Goal: Navigation & Orientation: Find specific page/section

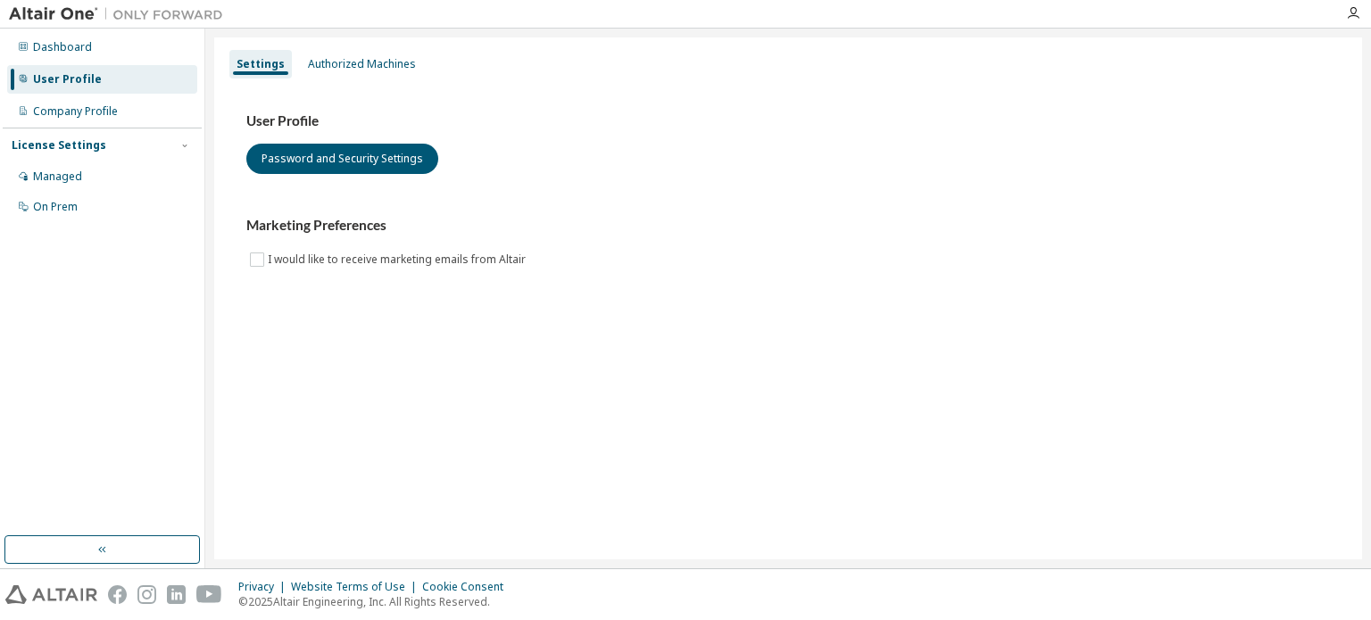
click at [59, 20] on img at bounding box center [120, 14] width 223 height 18
click at [70, 11] on img at bounding box center [120, 14] width 223 height 18
click at [69, 17] on img at bounding box center [120, 14] width 223 height 18
click at [68, 9] on img at bounding box center [120, 14] width 223 height 18
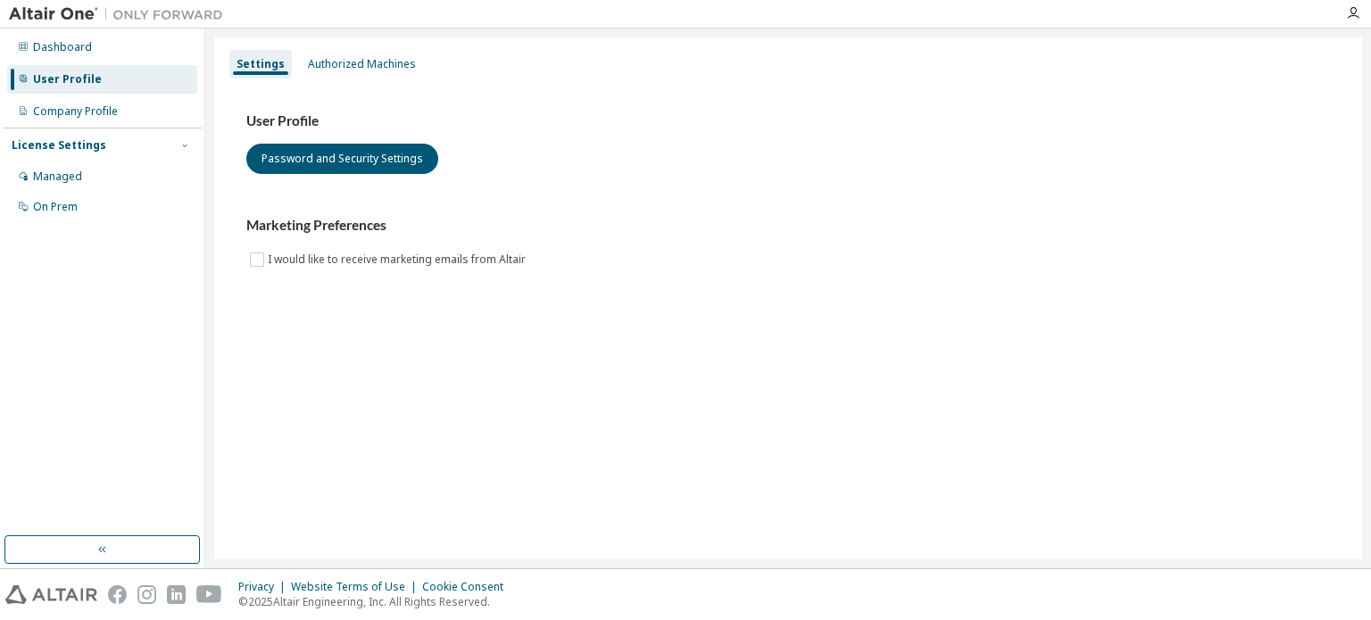
click at [142, 14] on img at bounding box center [120, 14] width 223 height 18
click at [67, 49] on div "Dashboard" at bounding box center [62, 47] width 59 height 14
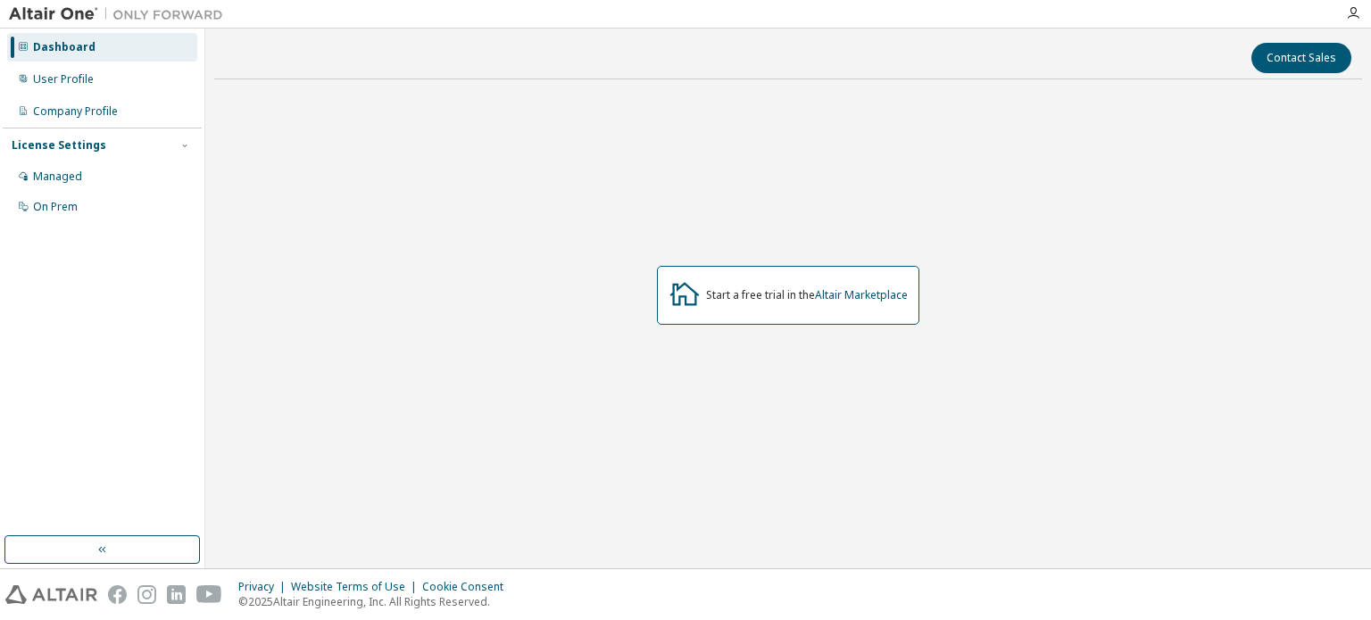
click at [856, 303] on div "Start a free trial in the Altair Marketplace" at bounding box center [788, 295] width 262 height 59
click at [867, 299] on link "Altair Marketplace" at bounding box center [861, 294] width 93 height 15
click at [113, 176] on div "Managed" at bounding box center [102, 176] width 190 height 29
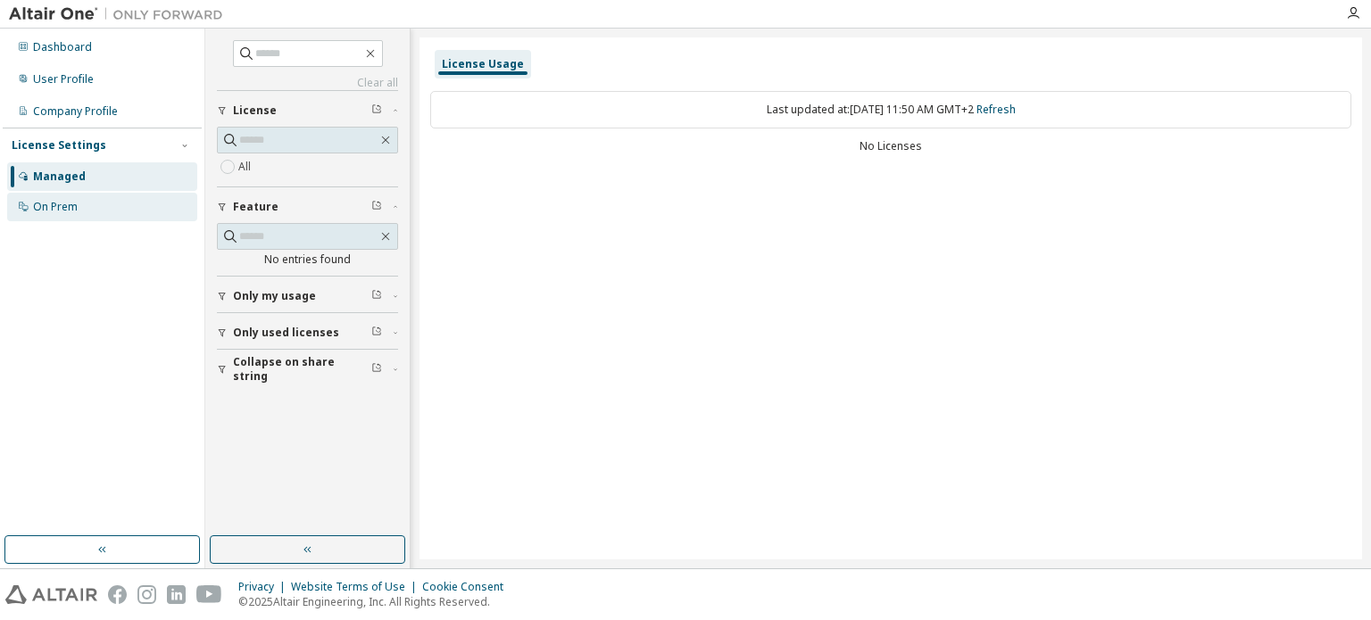
click at [114, 209] on div "On Prem" at bounding box center [102, 207] width 190 height 29
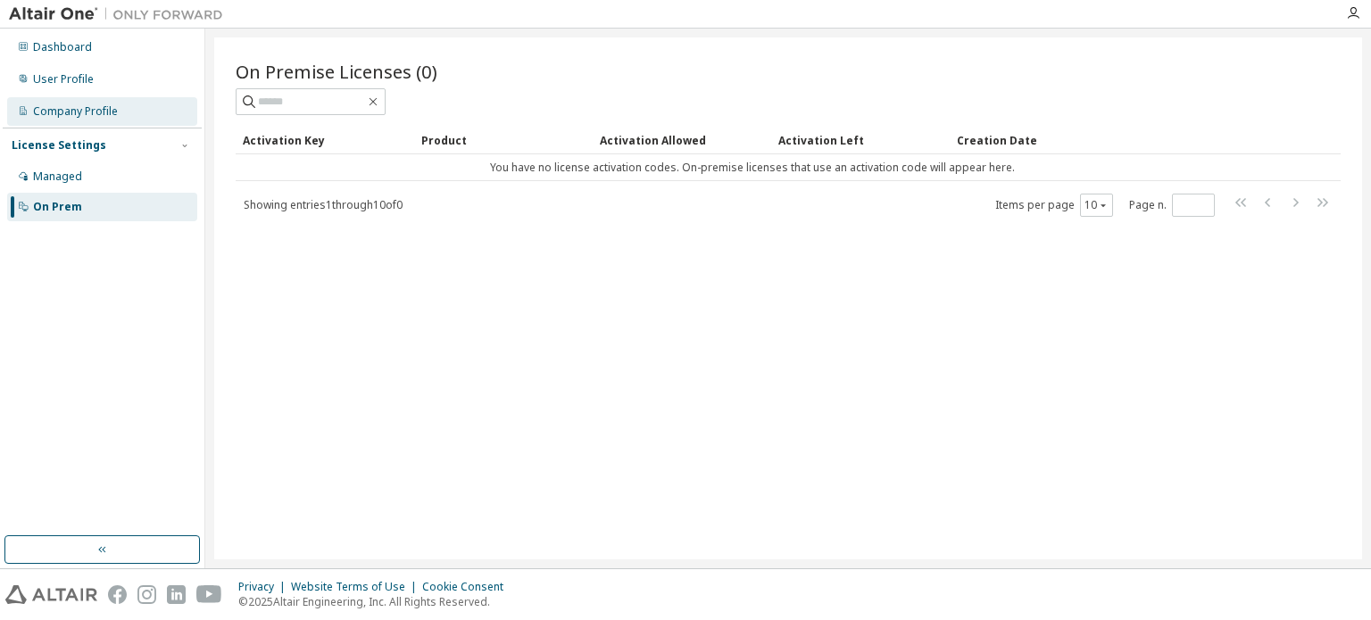
click at [125, 110] on div "Company Profile" at bounding box center [102, 111] width 190 height 29
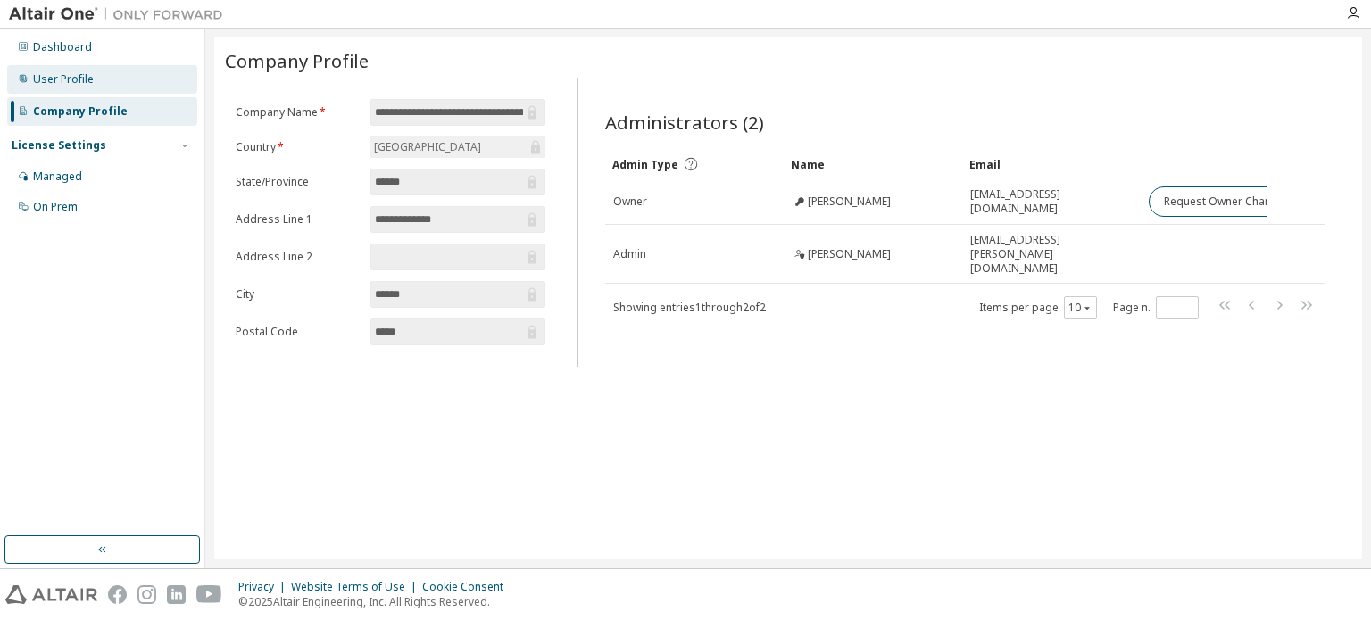
click at [127, 79] on div "User Profile" at bounding box center [102, 79] width 190 height 29
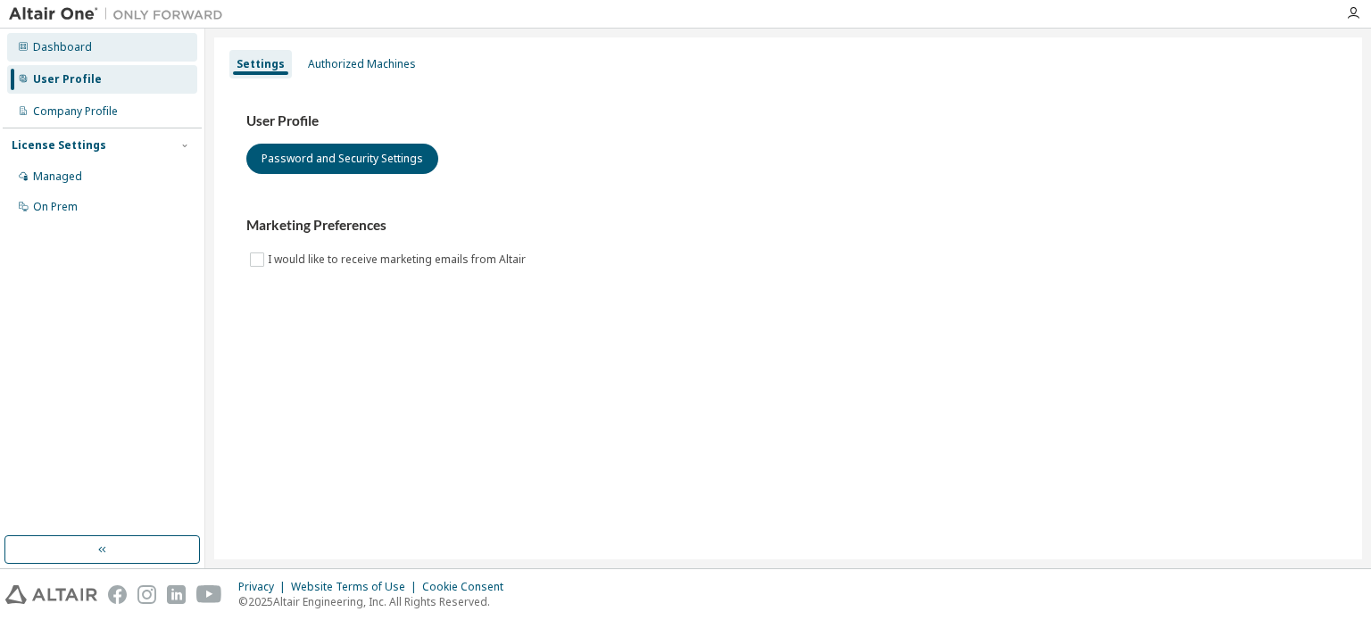
click at [132, 60] on div "Dashboard" at bounding box center [102, 47] width 190 height 29
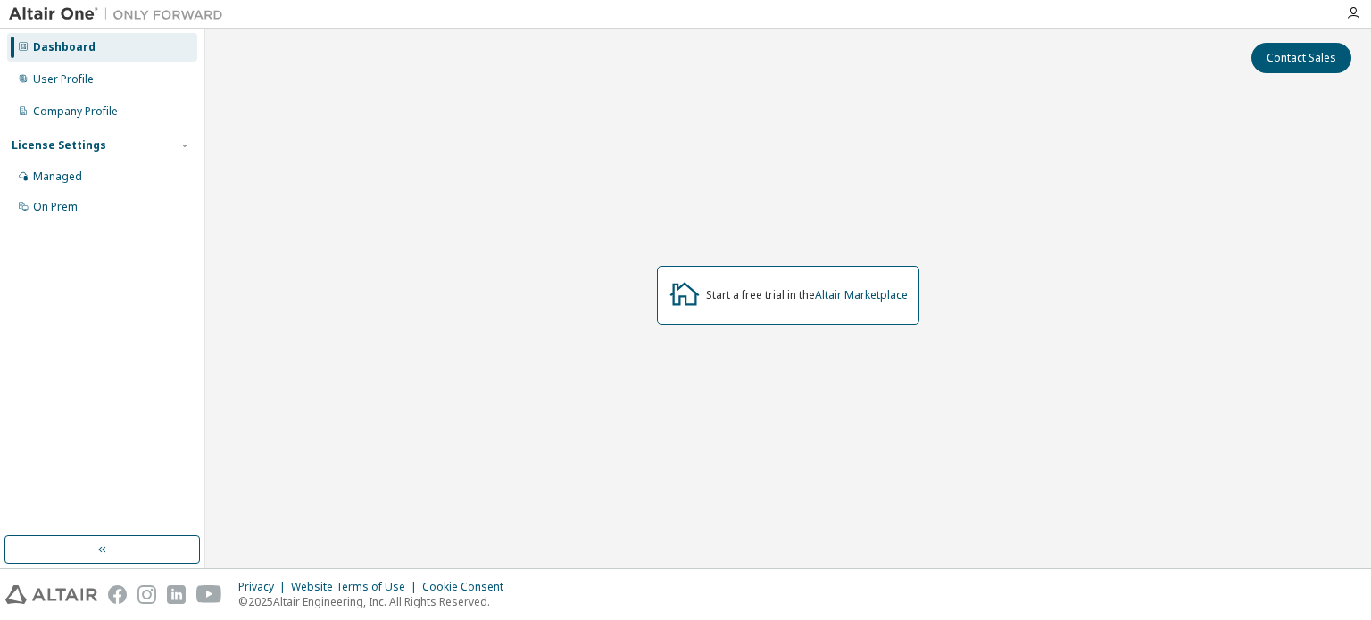
click at [102, 95] on div "Dashboard User Profile Company Profile License Settings Managed On Prem" at bounding box center [102, 127] width 199 height 192
click at [105, 113] on div "Company Profile" at bounding box center [75, 111] width 85 height 14
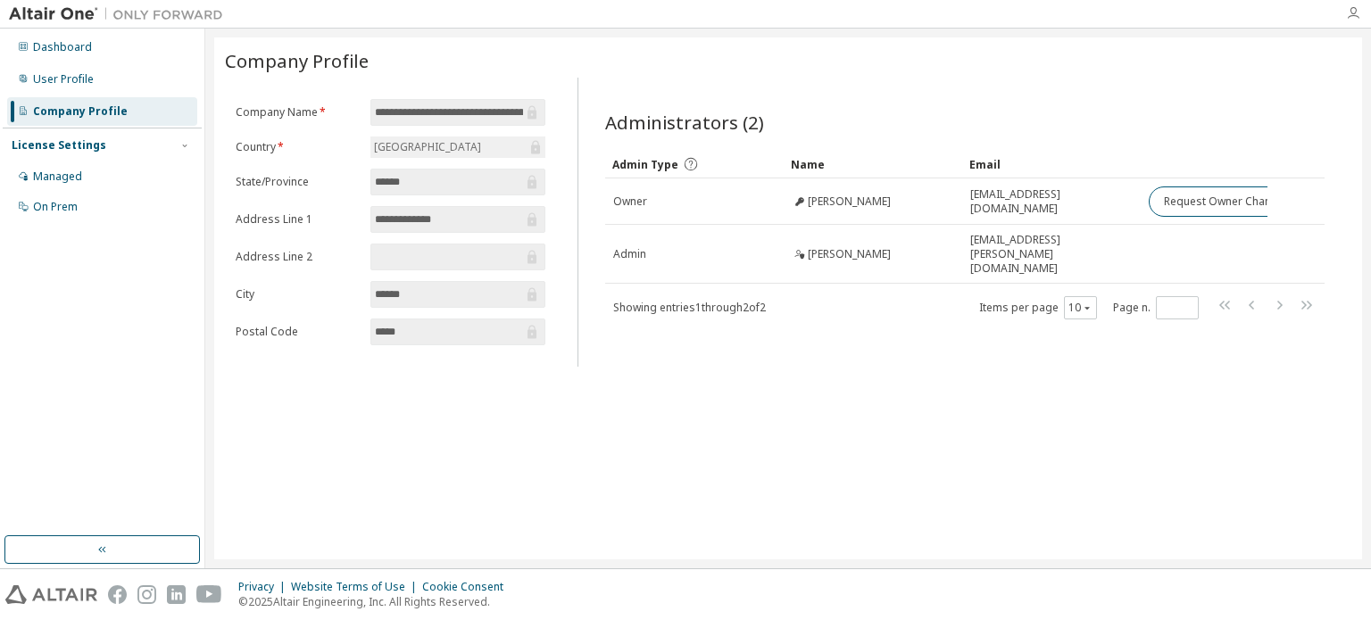
click at [1351, 12] on icon "button" at bounding box center [1353, 13] width 14 height 14
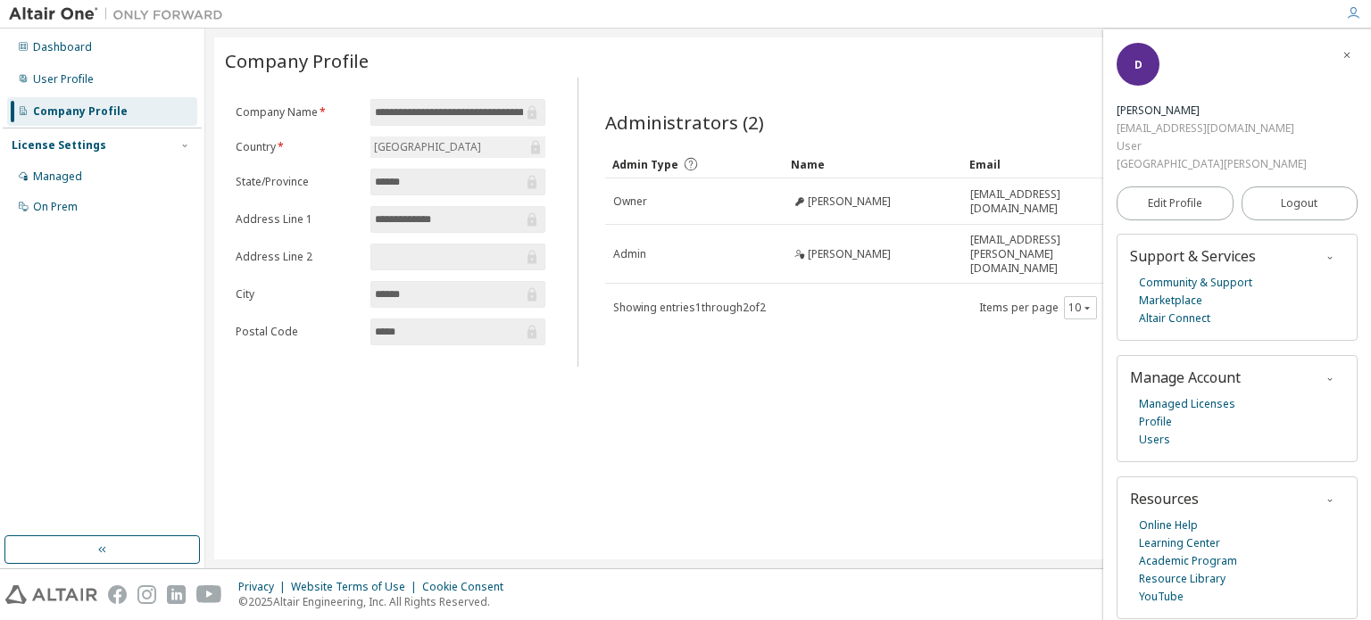
click at [1132, 146] on div "User" at bounding box center [1211, 146] width 190 height 18
click at [102, 146] on div "License Settings" at bounding box center [102, 145] width 181 height 16
click at [1190, 304] on link "Marketplace" at bounding box center [1170, 301] width 63 height 18
